Goal: Check status: Check status

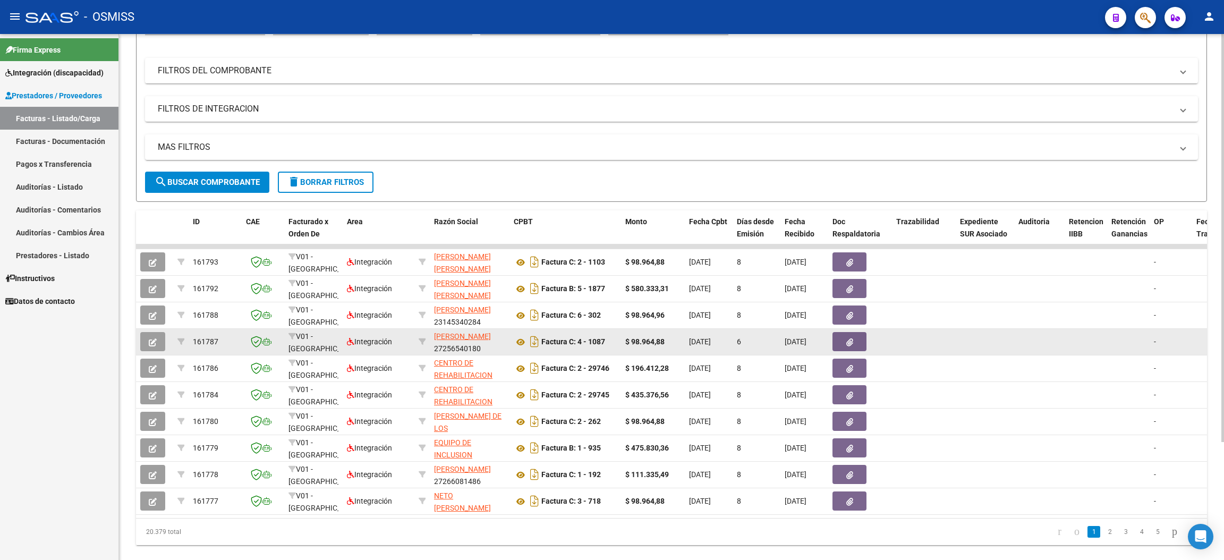
scroll to position [152, 0]
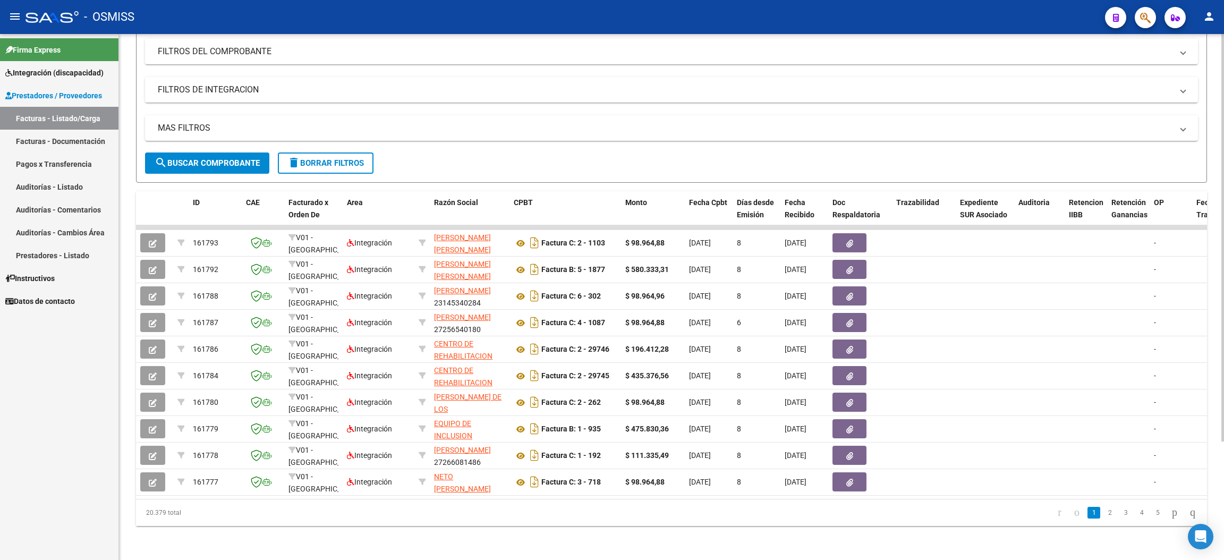
click at [228, 158] on span "search Buscar Comprobante" at bounding box center [207, 163] width 105 height 10
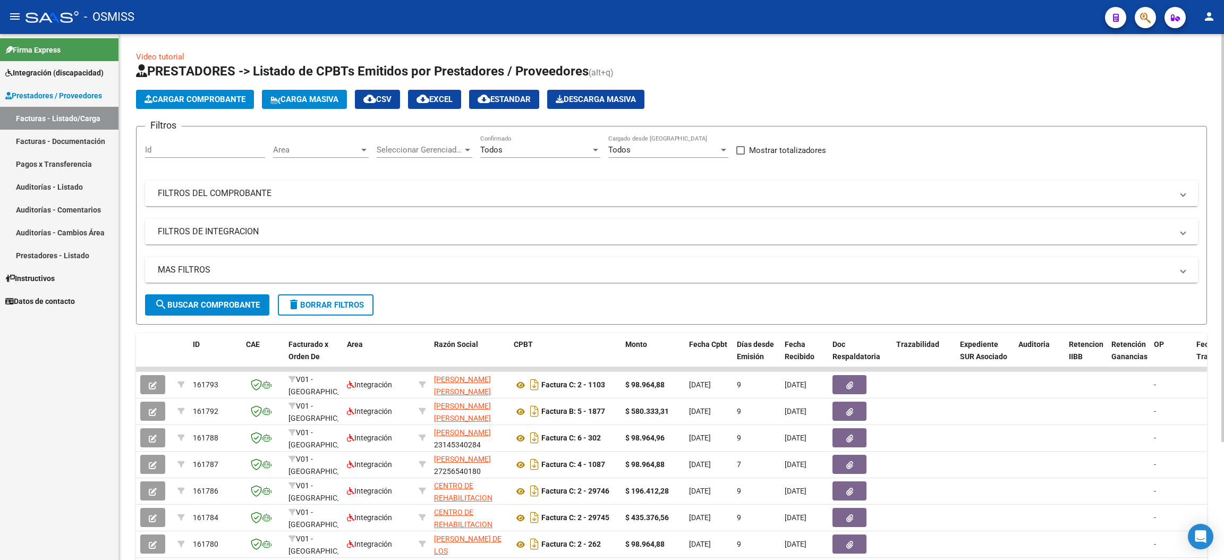
click at [206, 192] on mat-panel-title "FILTROS DEL COMPROBANTE" at bounding box center [665, 193] width 1014 height 12
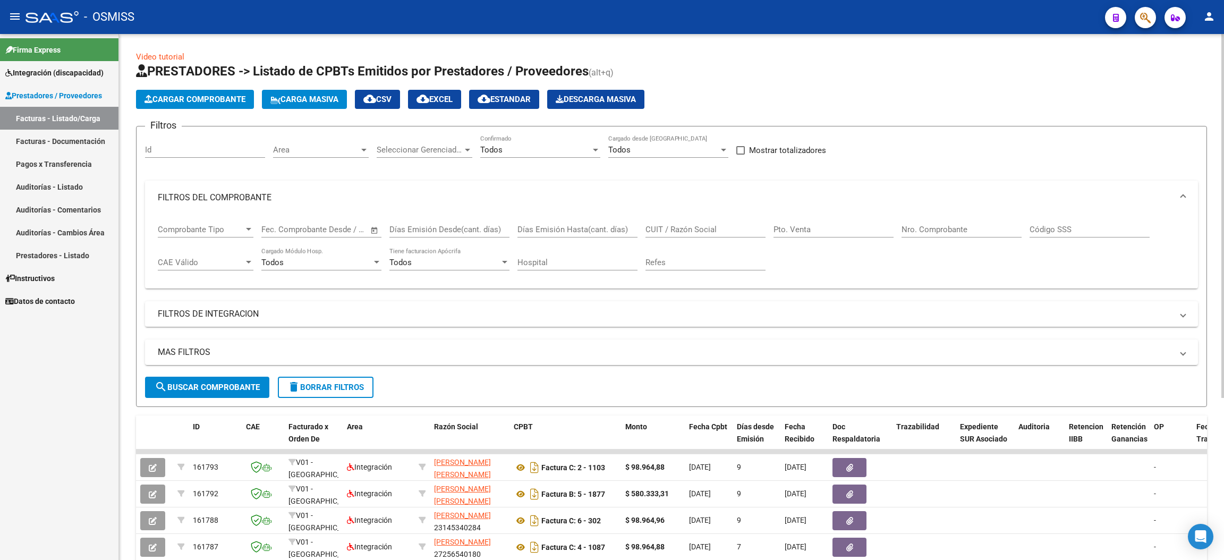
click at [191, 344] on mat-expansion-panel-header "MAS FILTROS" at bounding box center [671, 351] width 1053 height 25
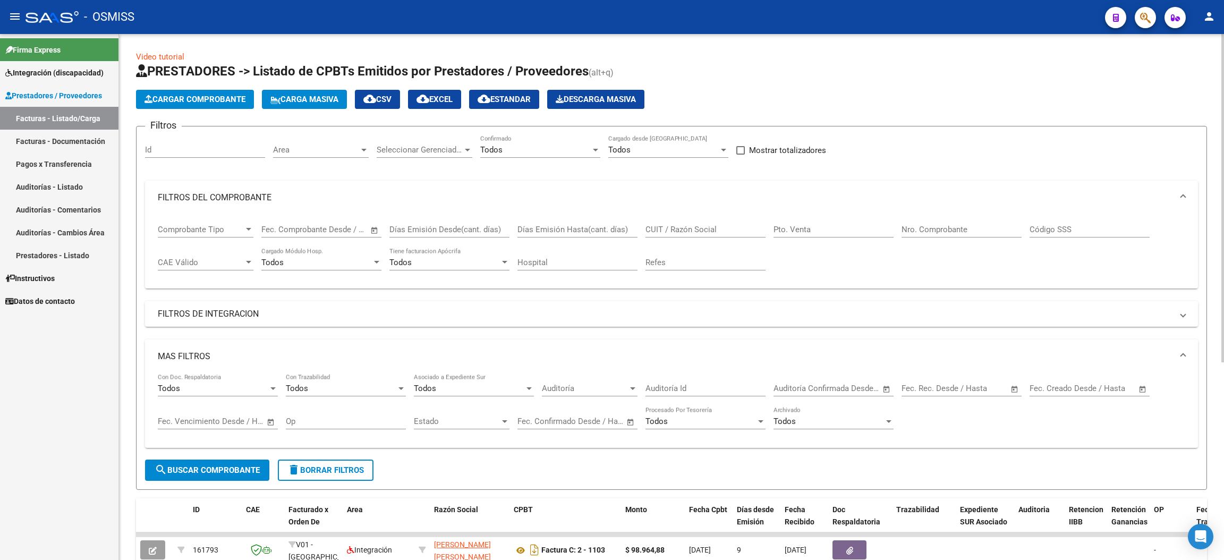
click at [1084, 391] on input "text" at bounding box center [1099, 388] width 52 height 10
click at [1123, 273] on span "8" at bounding box center [1129, 275] width 19 height 19
type input "[DATE]"
click at [1123, 273] on span "8" at bounding box center [1129, 275] width 19 height 19
type input "[DATE]"
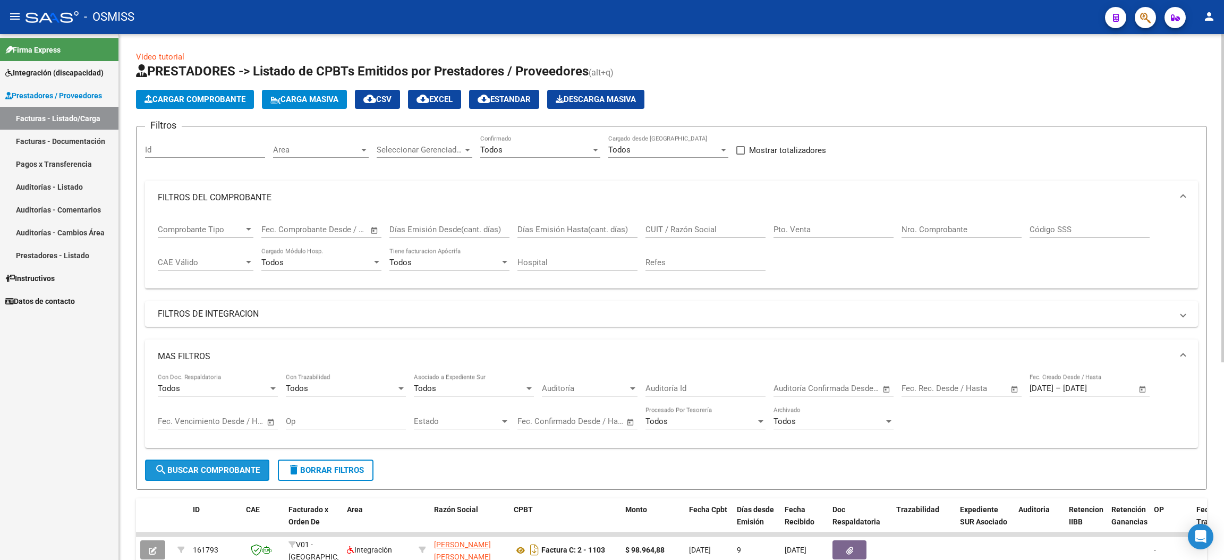
click at [215, 466] on span "search Buscar Comprobante" at bounding box center [207, 470] width 105 height 10
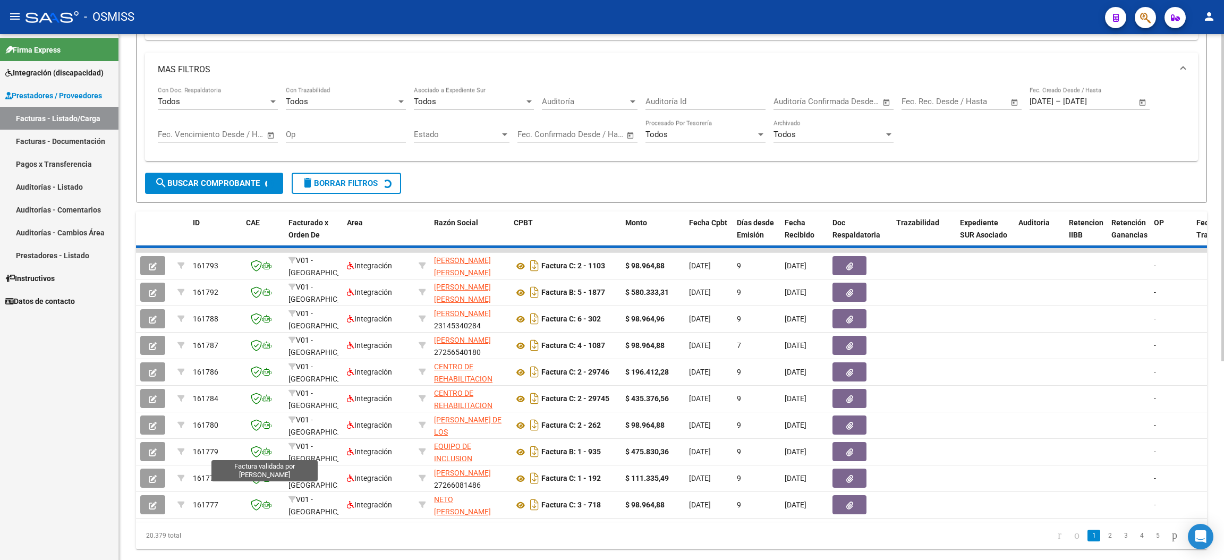
scroll to position [318, 0]
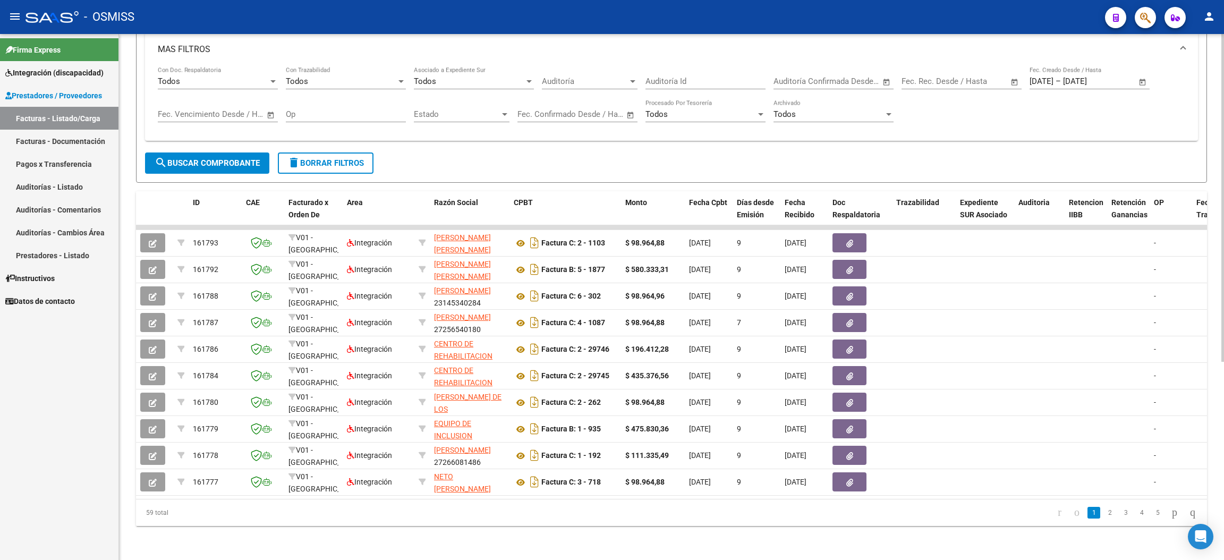
drag, startPoint x: 174, startPoint y: 515, endPoint x: 145, endPoint y: 511, distance: 28.9
click at [146, 511] on div "59 total" at bounding box center [242, 512] width 212 height 27
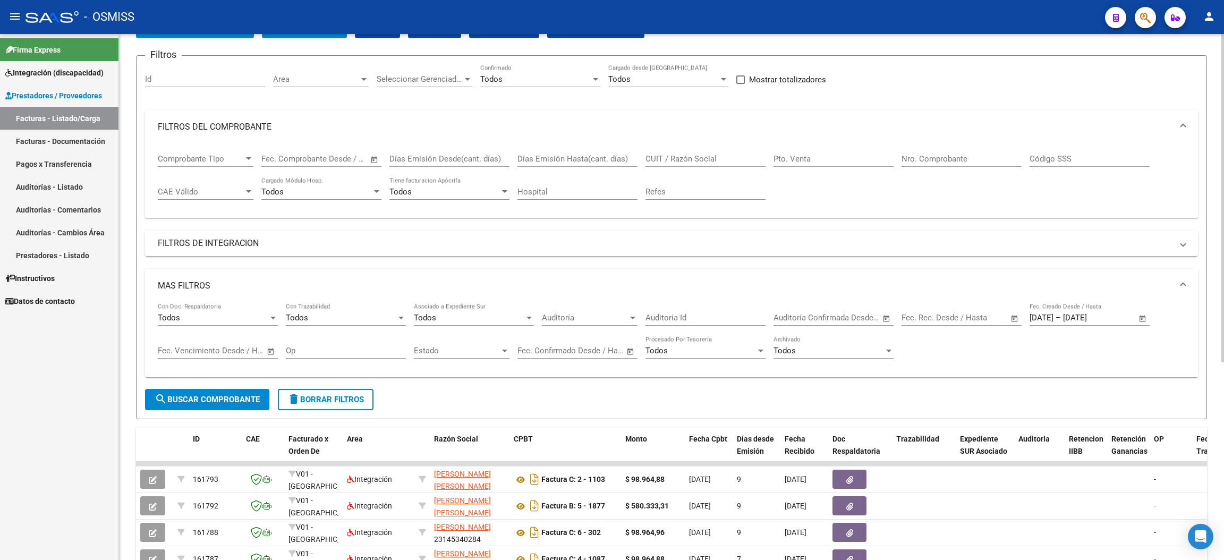
scroll to position [0, 0]
